Goal: Task Accomplishment & Management: Complete application form

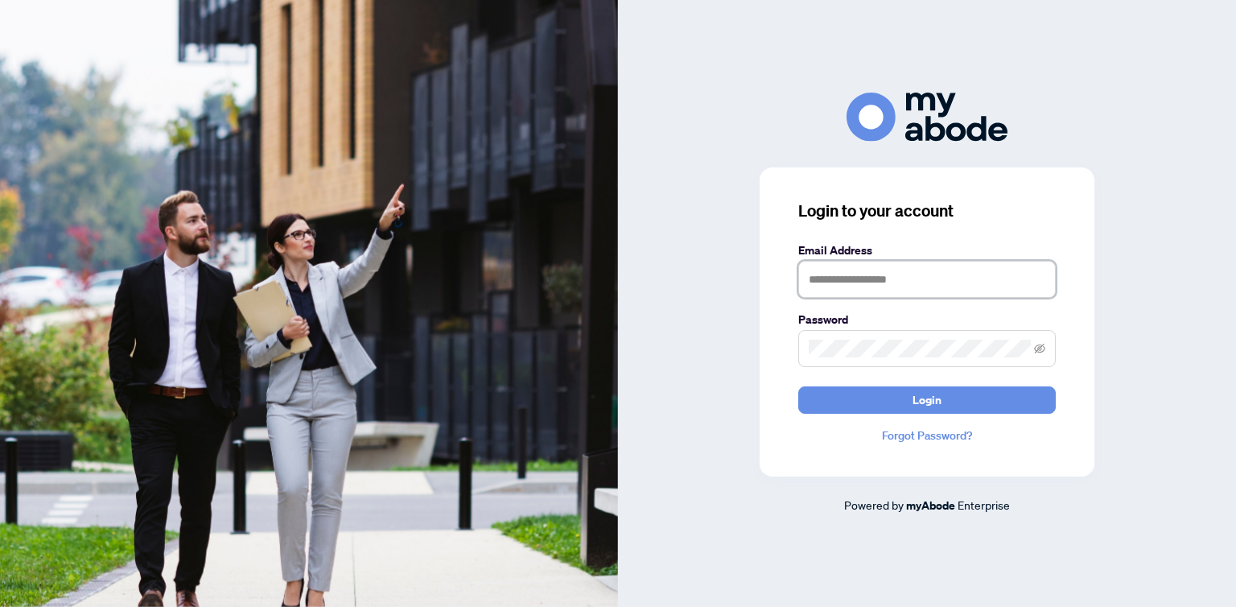
click at [828, 280] on input "text" at bounding box center [926, 279] width 257 height 37
type input "**********"
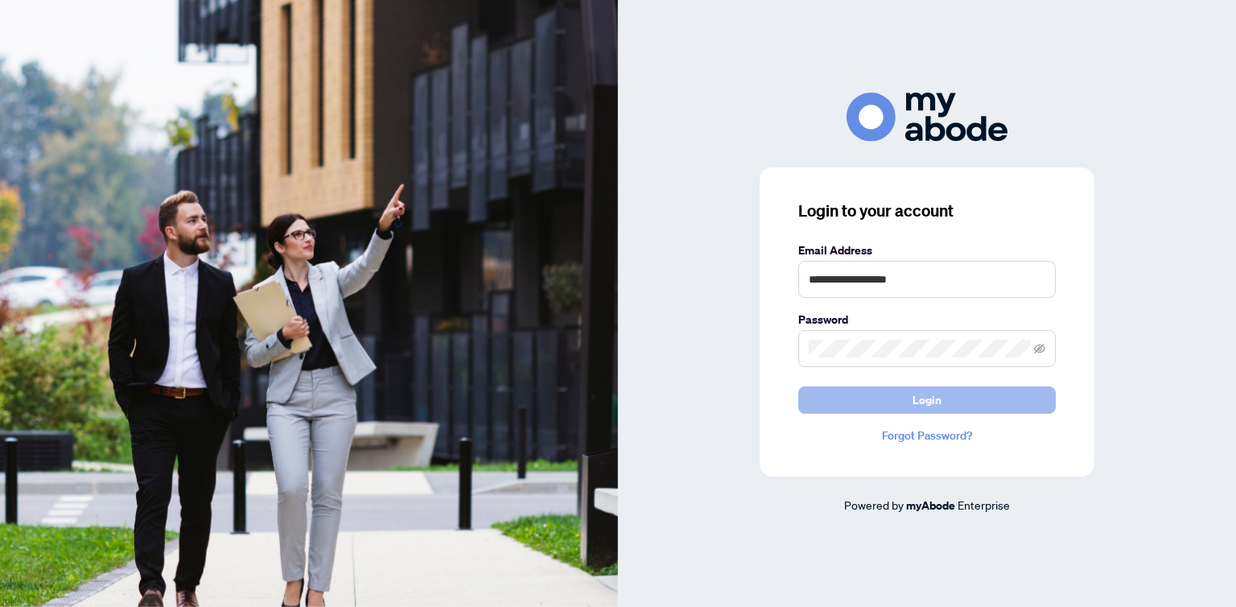
click at [898, 400] on button "Login" at bounding box center [926, 399] width 257 height 27
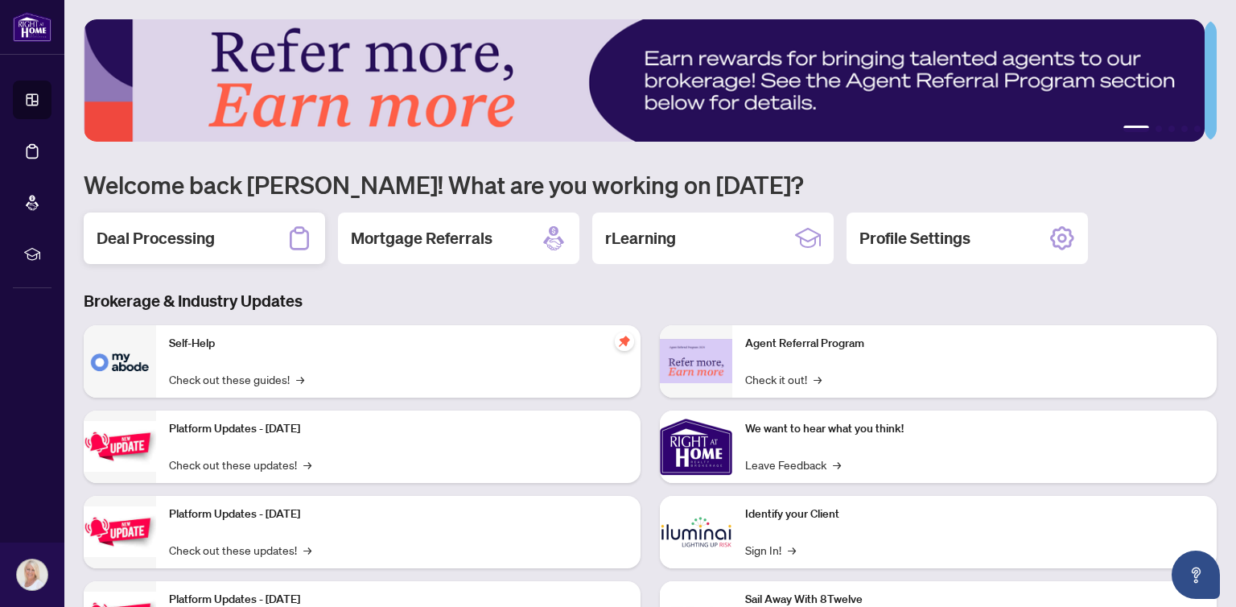
click at [171, 234] on h2 "Deal Processing" at bounding box center [156, 238] width 118 height 23
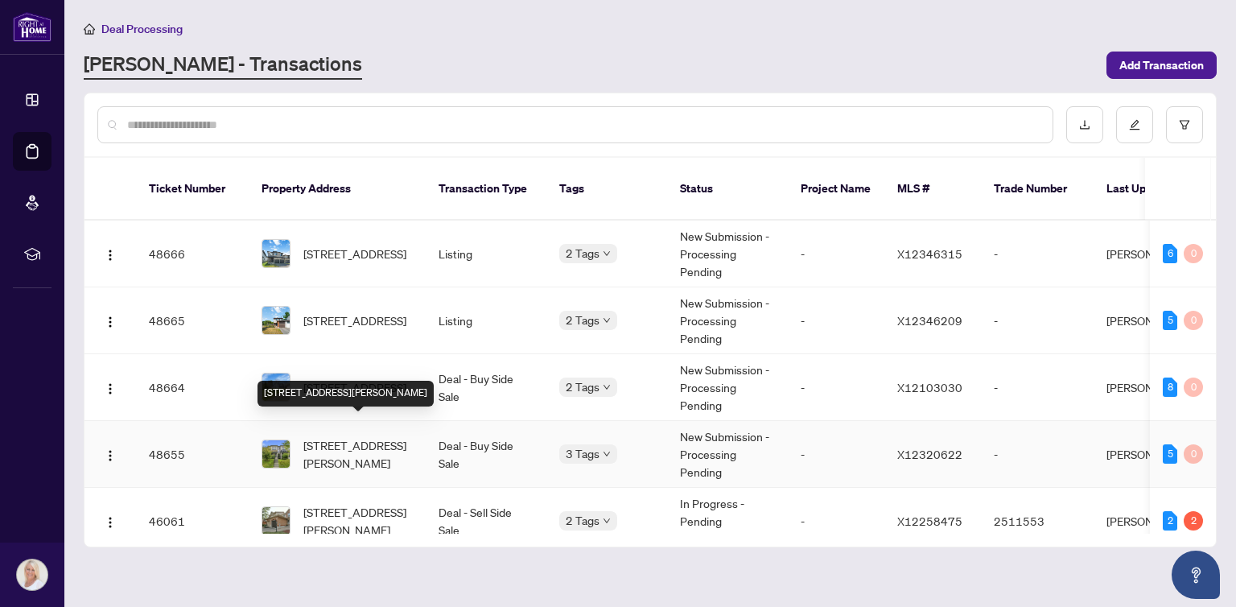
click at [364, 436] on span "[STREET_ADDRESS][PERSON_NAME]" at bounding box center [357, 453] width 109 height 35
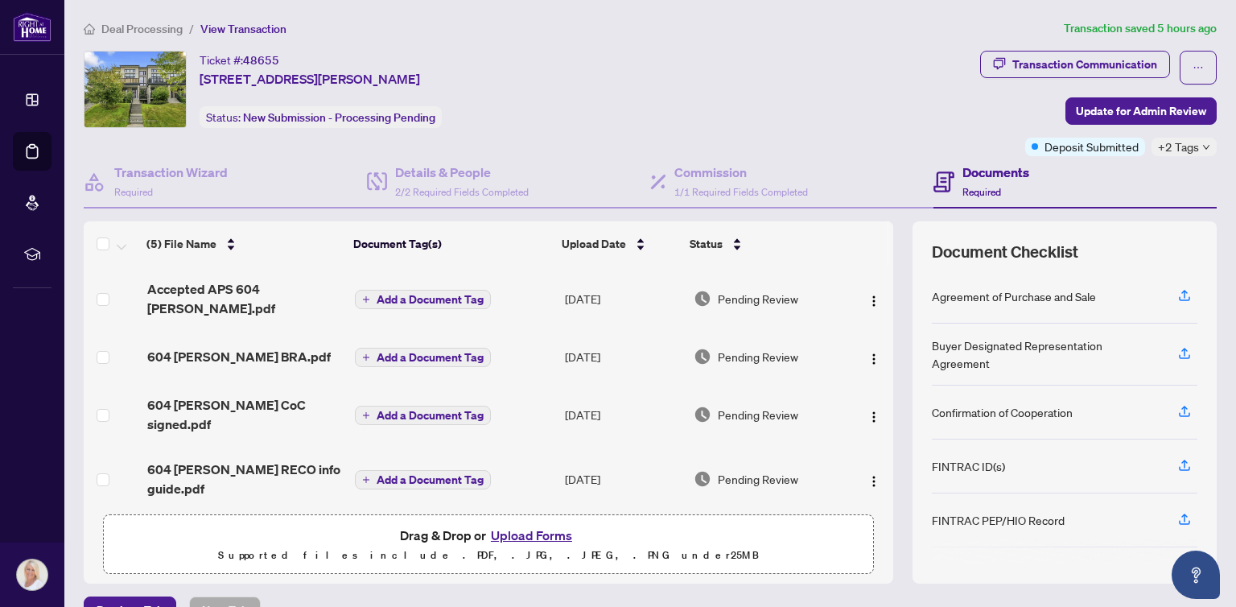
click at [519, 533] on button "Upload Forms" at bounding box center [531, 534] width 91 height 21
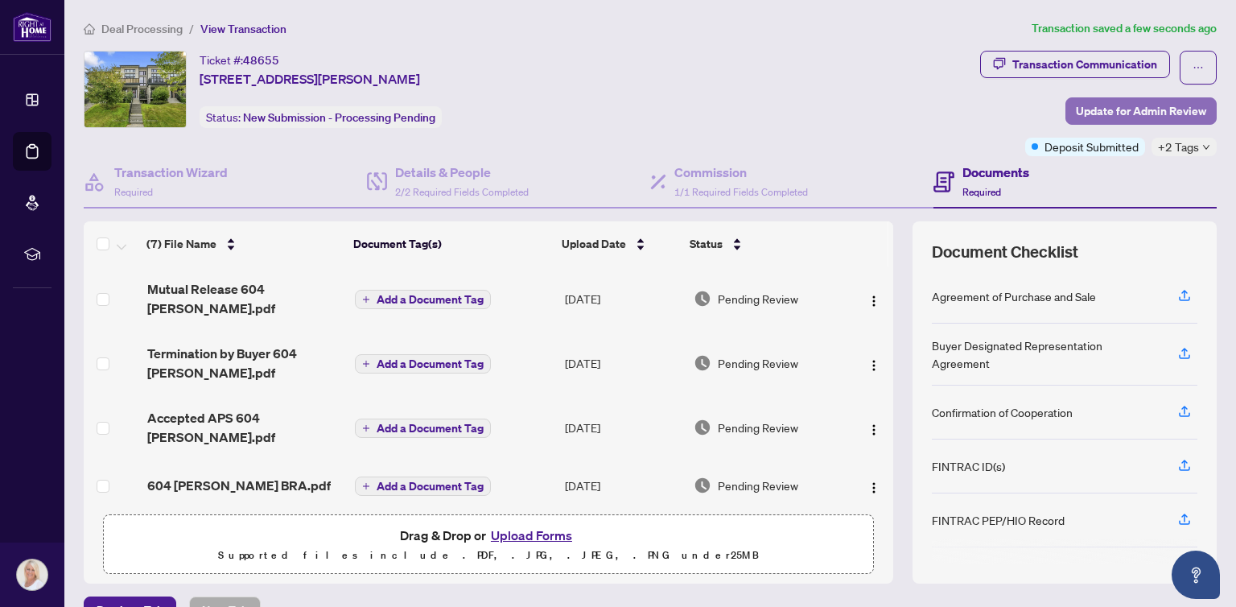
click at [1136, 110] on span "Update for Admin Review" at bounding box center [1141, 111] width 130 height 26
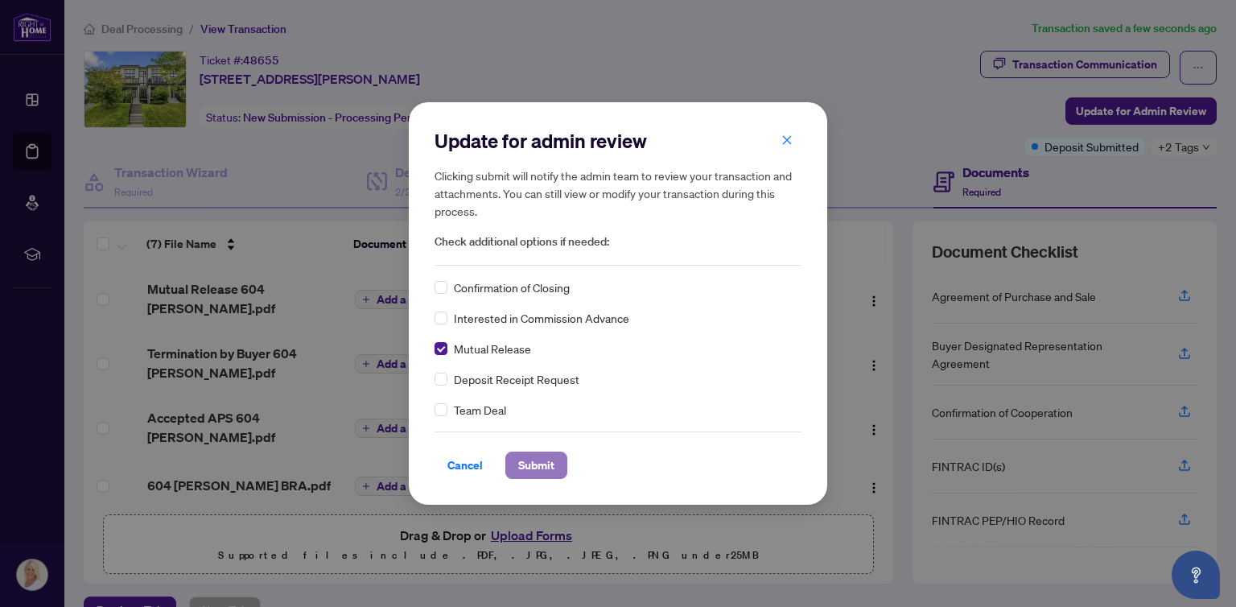
click at [541, 460] on span "Submit" at bounding box center [536, 465] width 36 height 26
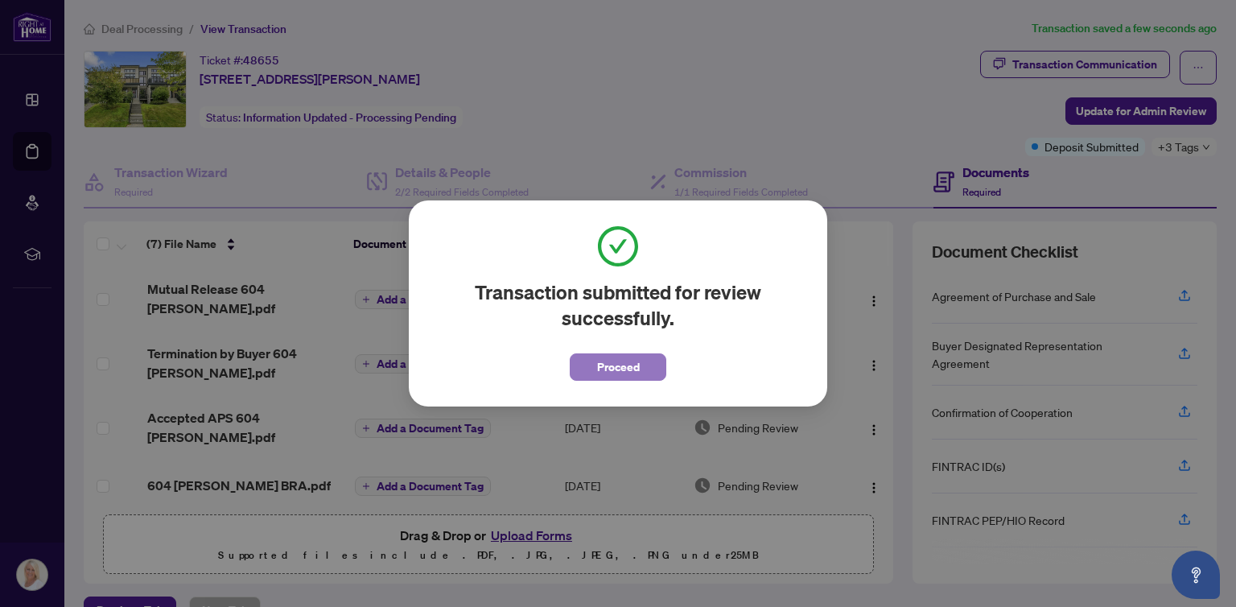
click at [589, 368] on button "Proceed" at bounding box center [618, 366] width 97 height 27
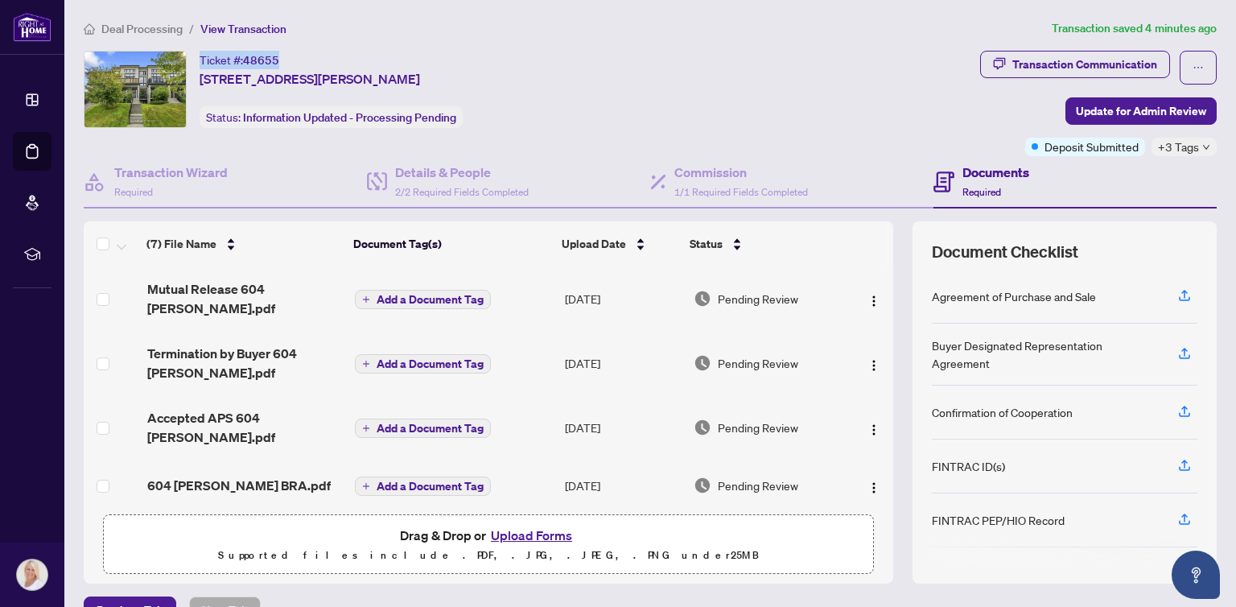
drag, startPoint x: 284, startPoint y: 59, endPoint x: 198, endPoint y: 65, distance: 86.3
click at [198, 65] on div "Ticket #: 48655 [STREET_ADDRESS][PERSON_NAME] Status: Information Updated - Pro…" at bounding box center [529, 89] width 890 height 77
copy div "Ticket #: 48655"
